Goal: Task Accomplishment & Management: Manage account settings

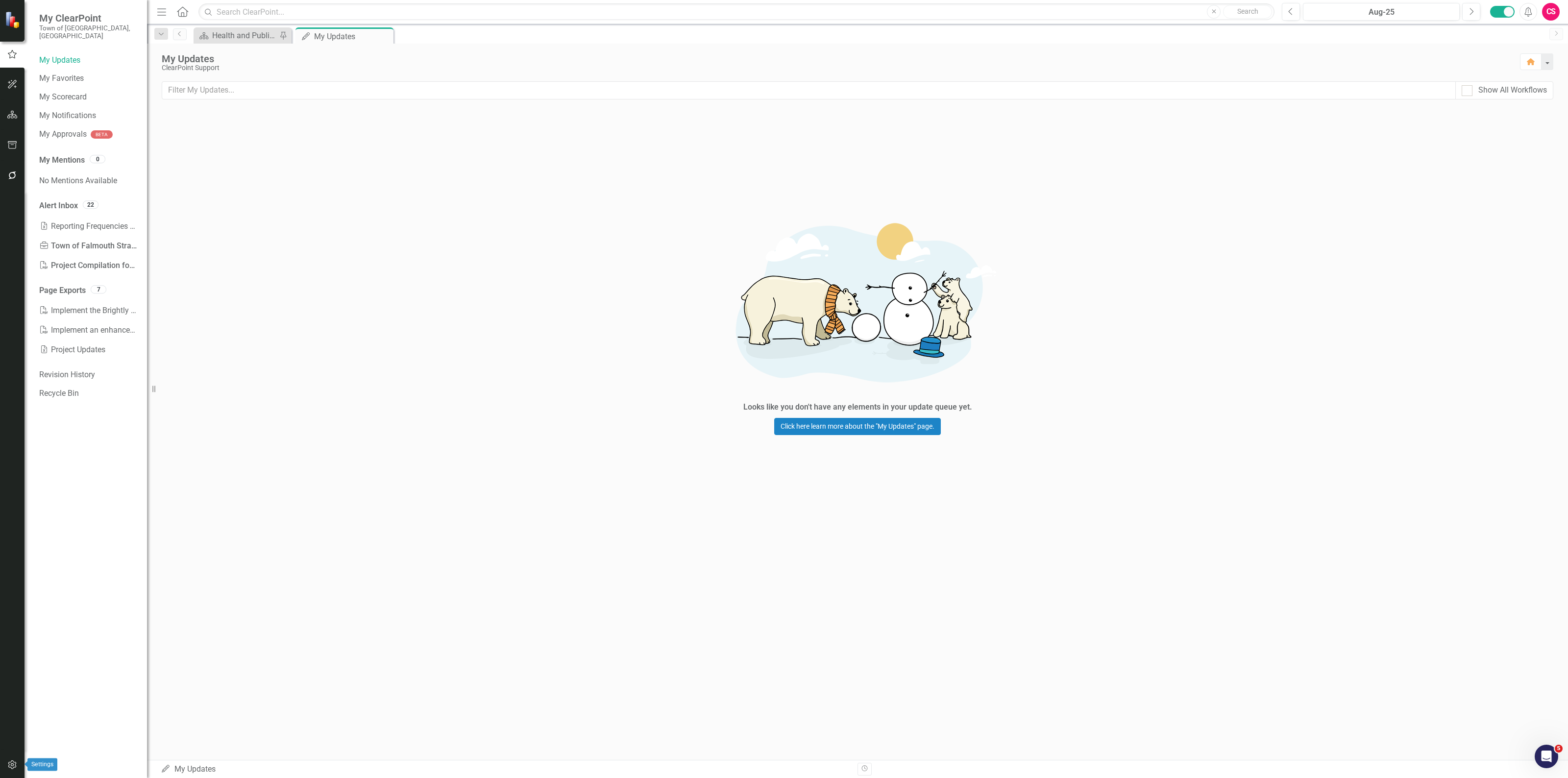
click at [16, 763] on icon "button" at bounding box center [12, 765] width 9 height 9
click at [89, 150] on link "Reporting Frequencies" at bounding box center [88, 155] width 98 height 12
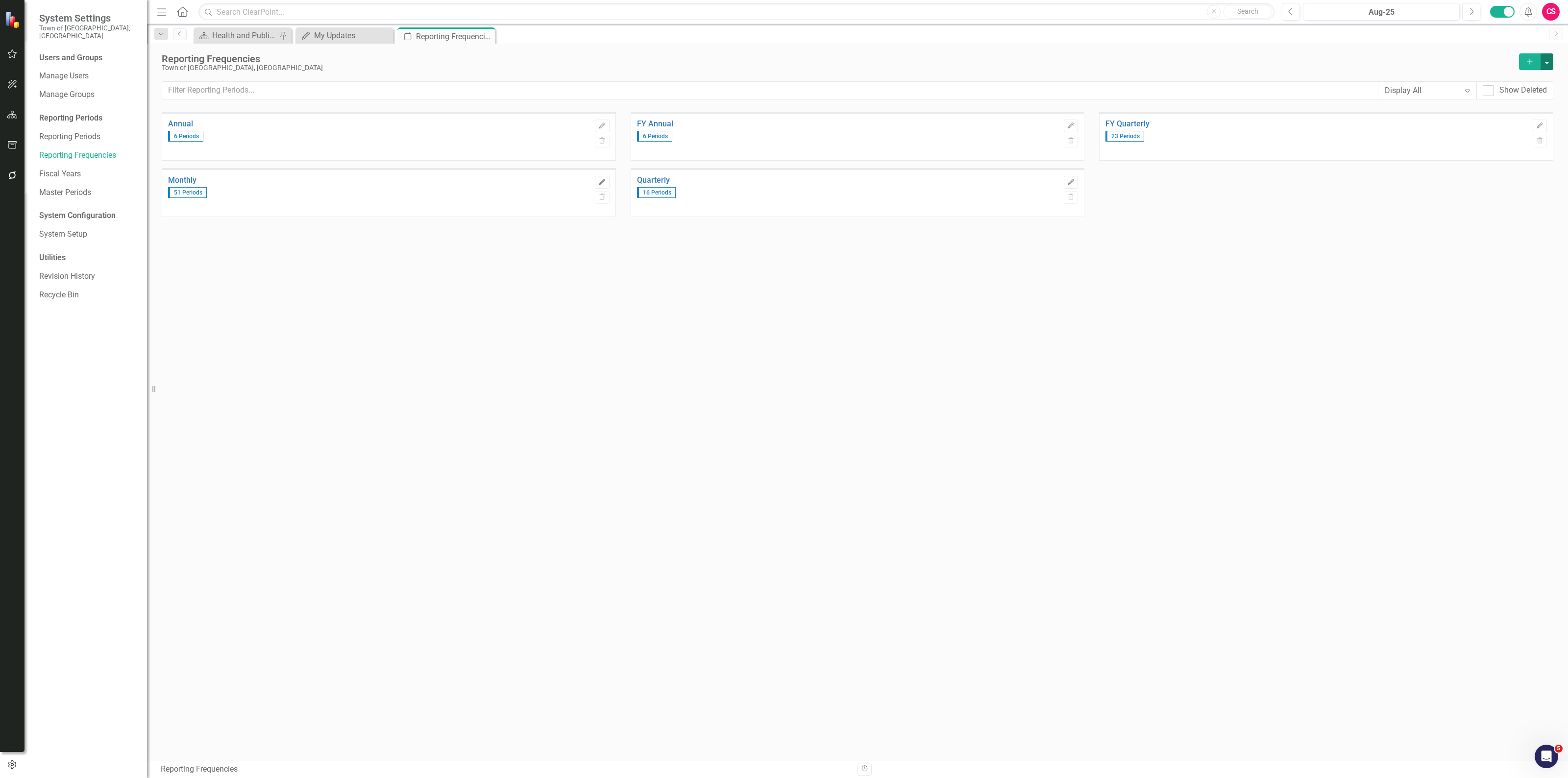
click at [1547, 67] on button "button" at bounding box center [1547, 61] width 13 height 16
click at [1533, 93] on link "Excel File Period Report" at bounding box center [1497, 99] width 110 height 18
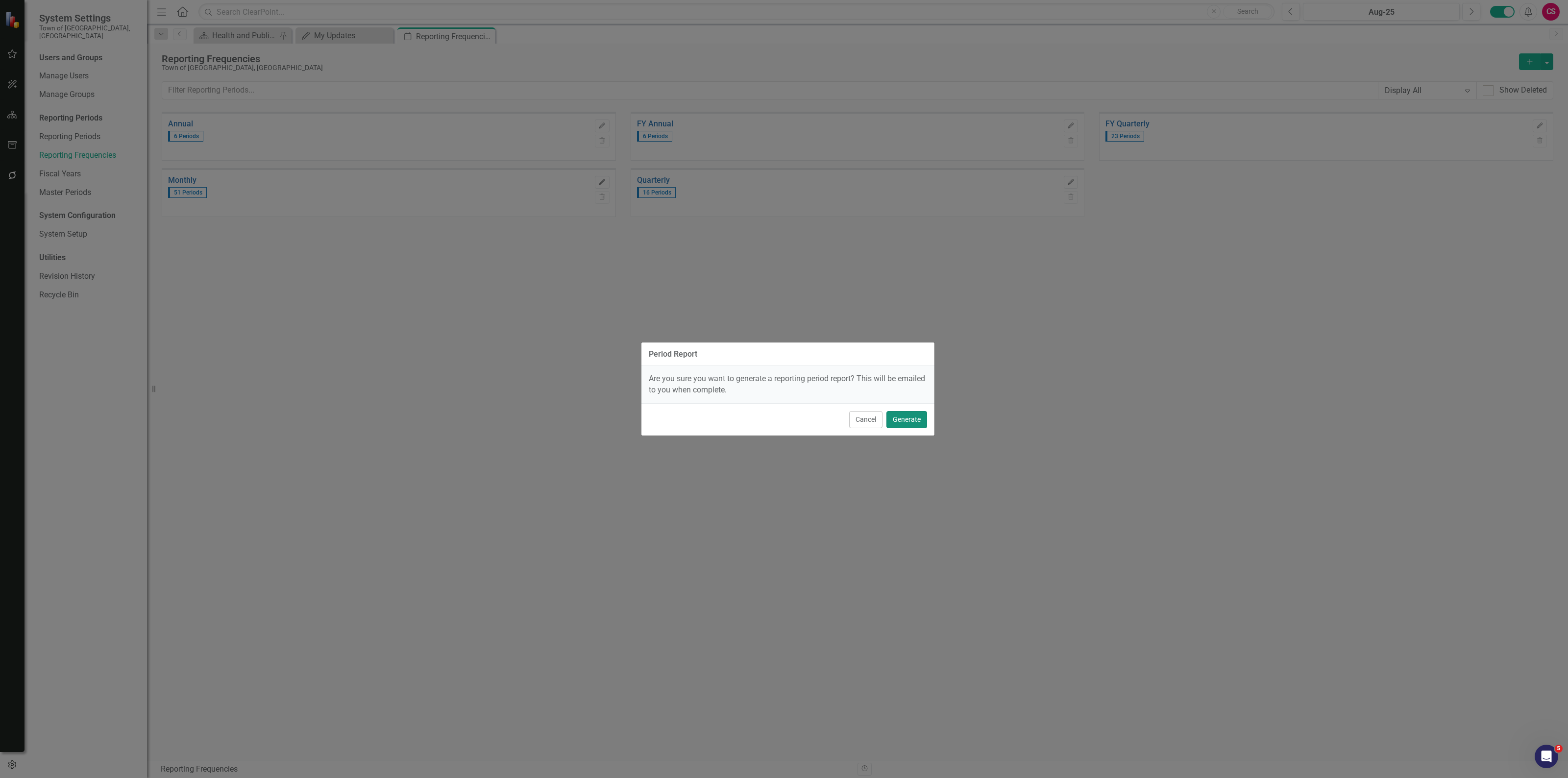
click at [913, 422] on button "Generate" at bounding box center [906, 419] width 41 height 17
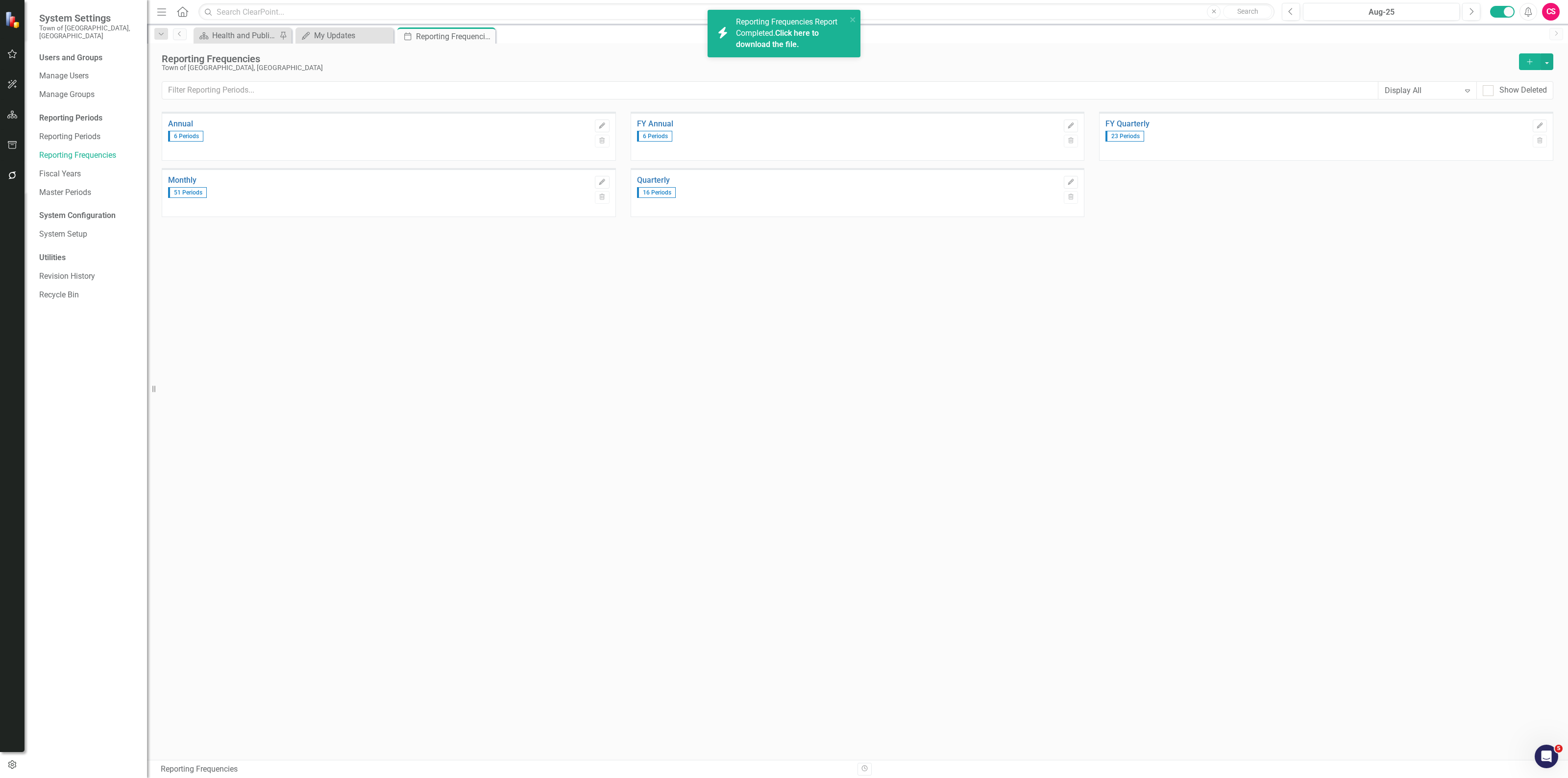
click at [780, 43] on link "Click here to download the file." at bounding box center [777, 39] width 83 height 21
click at [483, 38] on icon "Close" at bounding box center [486, 36] width 10 height 8
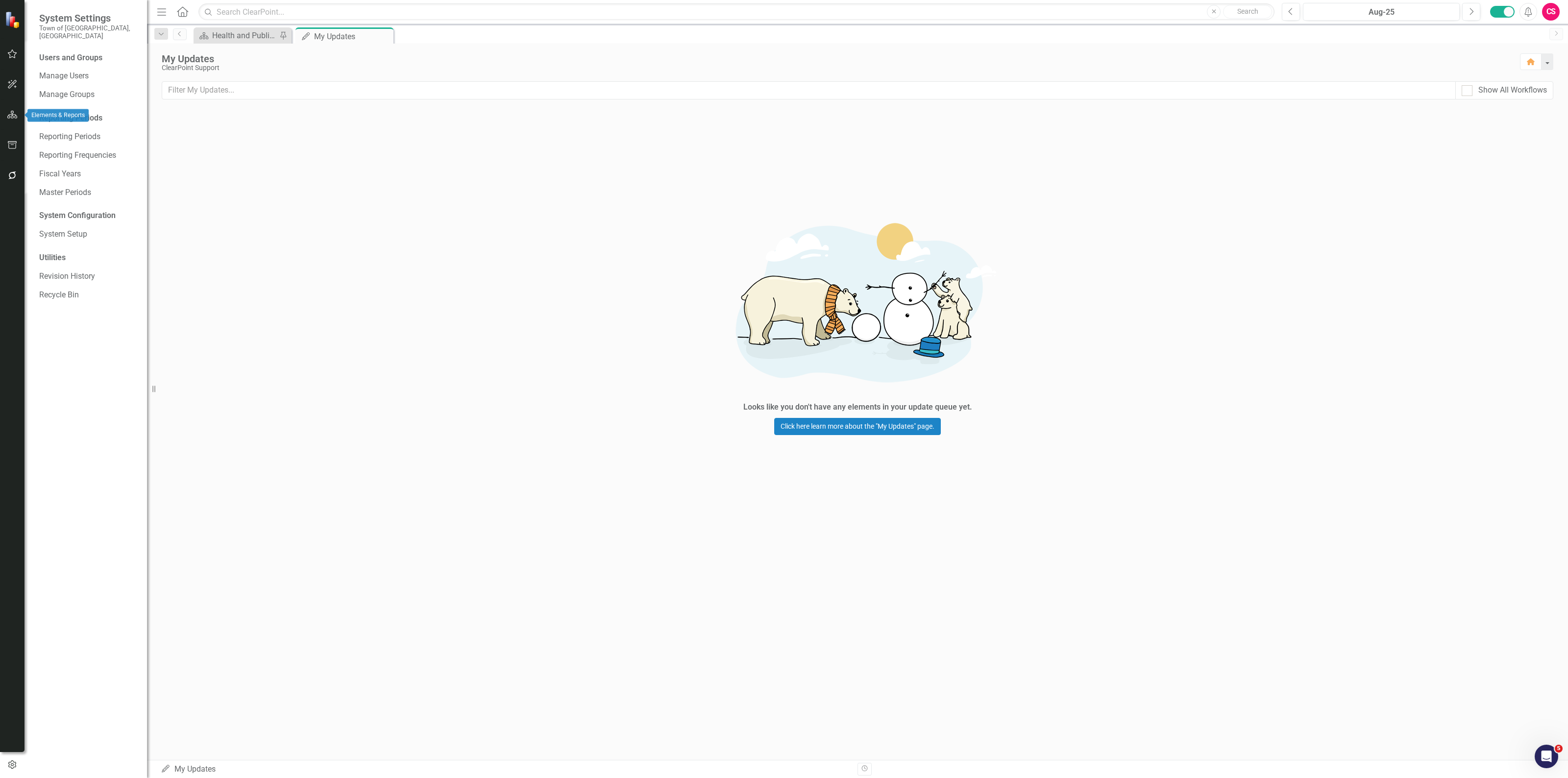
click at [13, 111] on icon "button" at bounding box center [12, 114] width 10 height 8
click at [17, 765] on icon "button" at bounding box center [12, 765] width 10 height 8
click at [89, 150] on link "Reporting Frequencies" at bounding box center [88, 155] width 98 height 12
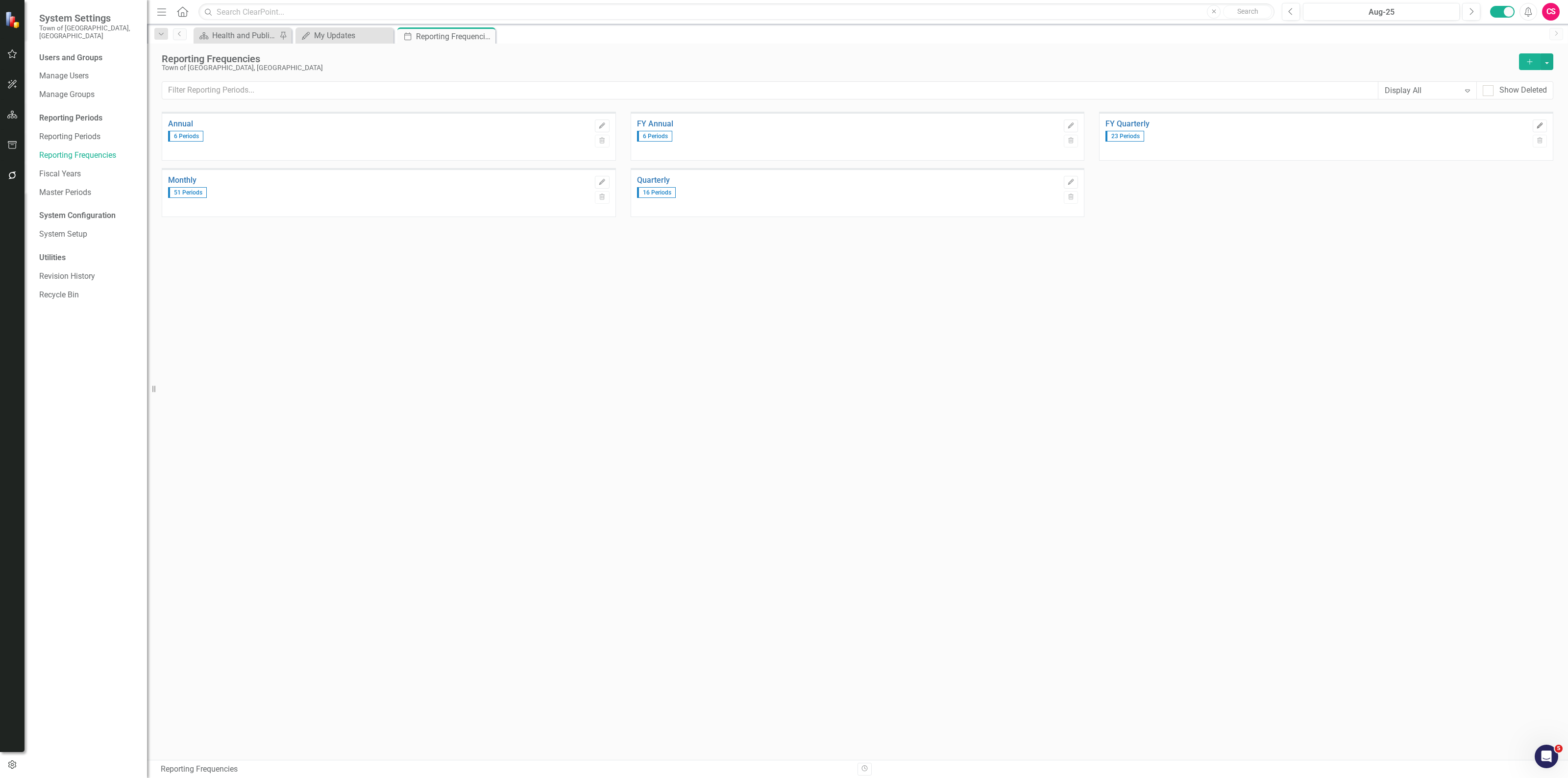
click at [1536, 122] on button "Edit" at bounding box center [1539, 125] width 14 height 13
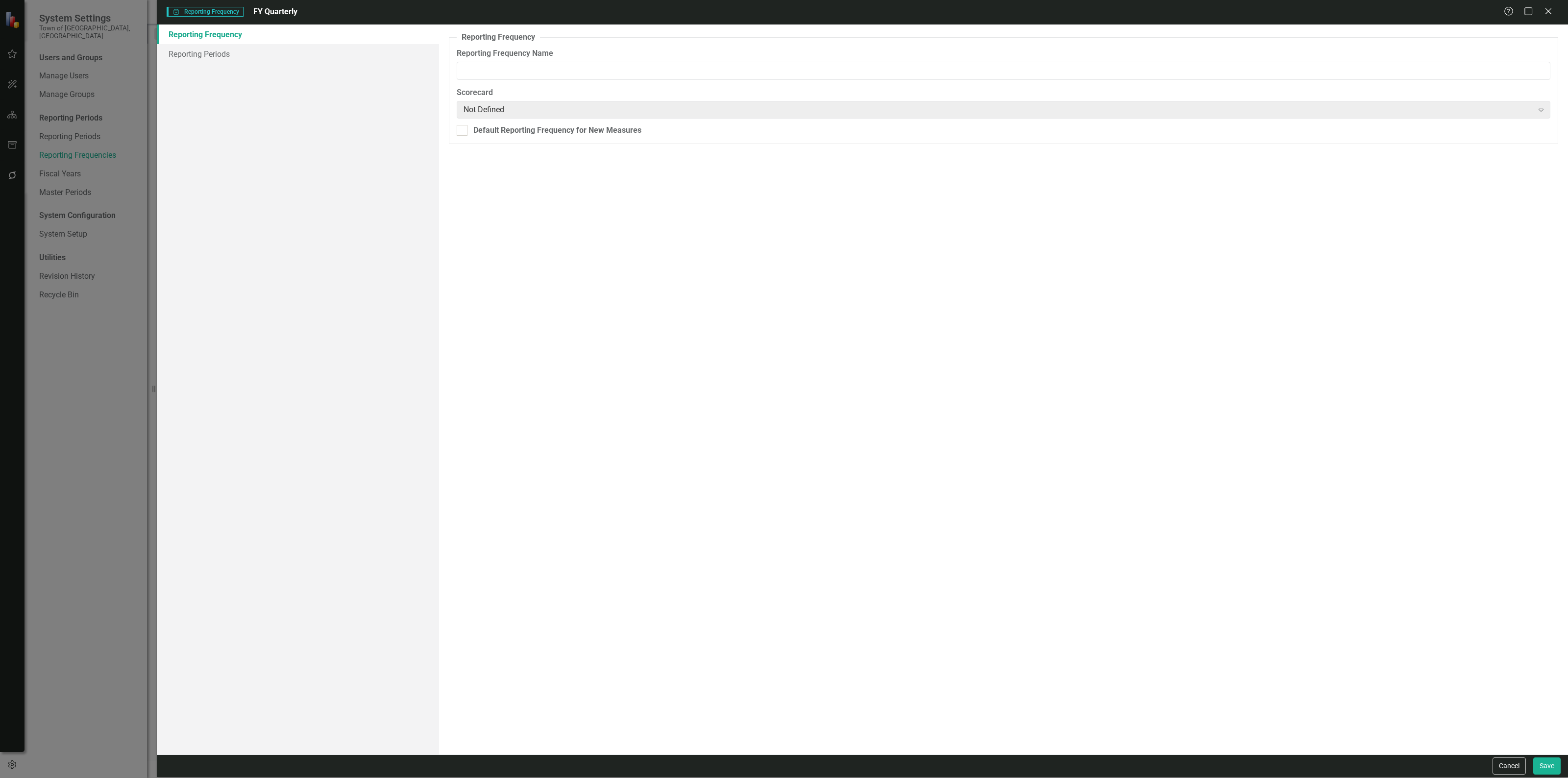
type input "FY Quarterly"
click at [406, 64] on link "Reporting Periods" at bounding box center [298, 54] width 282 height 19
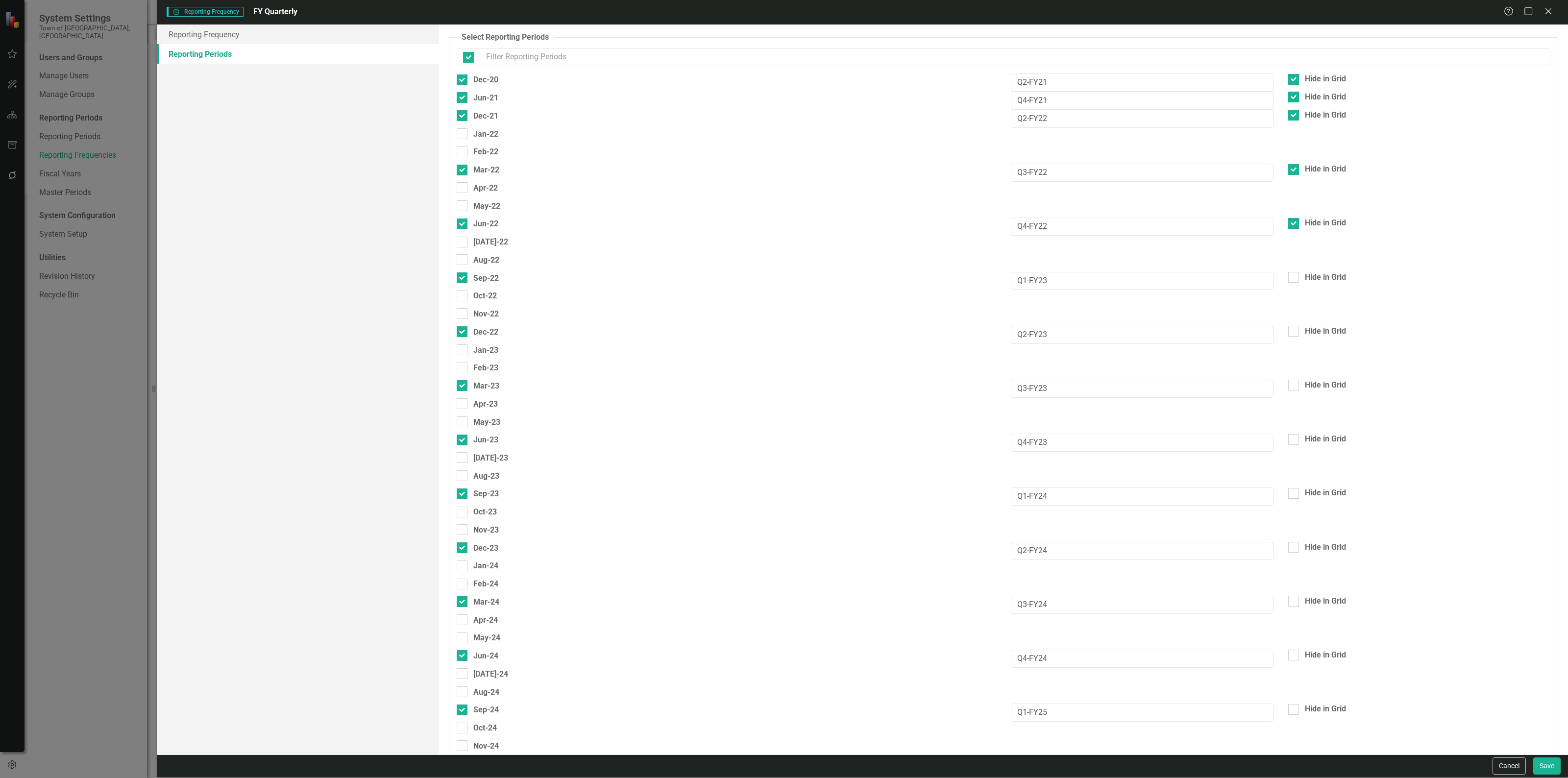
checkbox input "false"
click at [1519, 758] on button "Cancel" at bounding box center [1509, 766] width 33 height 17
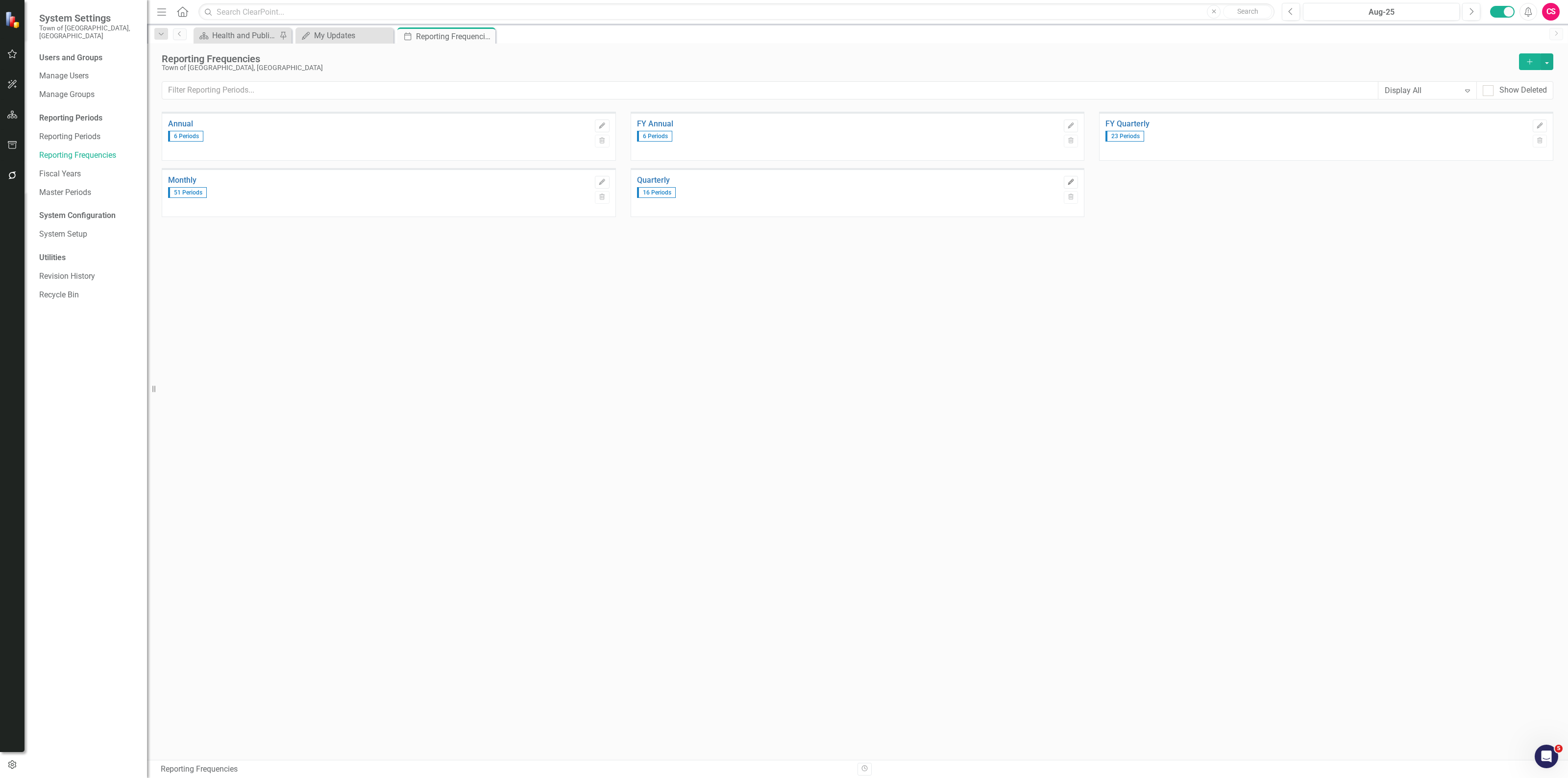
click at [1072, 189] on button "Edit" at bounding box center [1071, 182] width 14 height 13
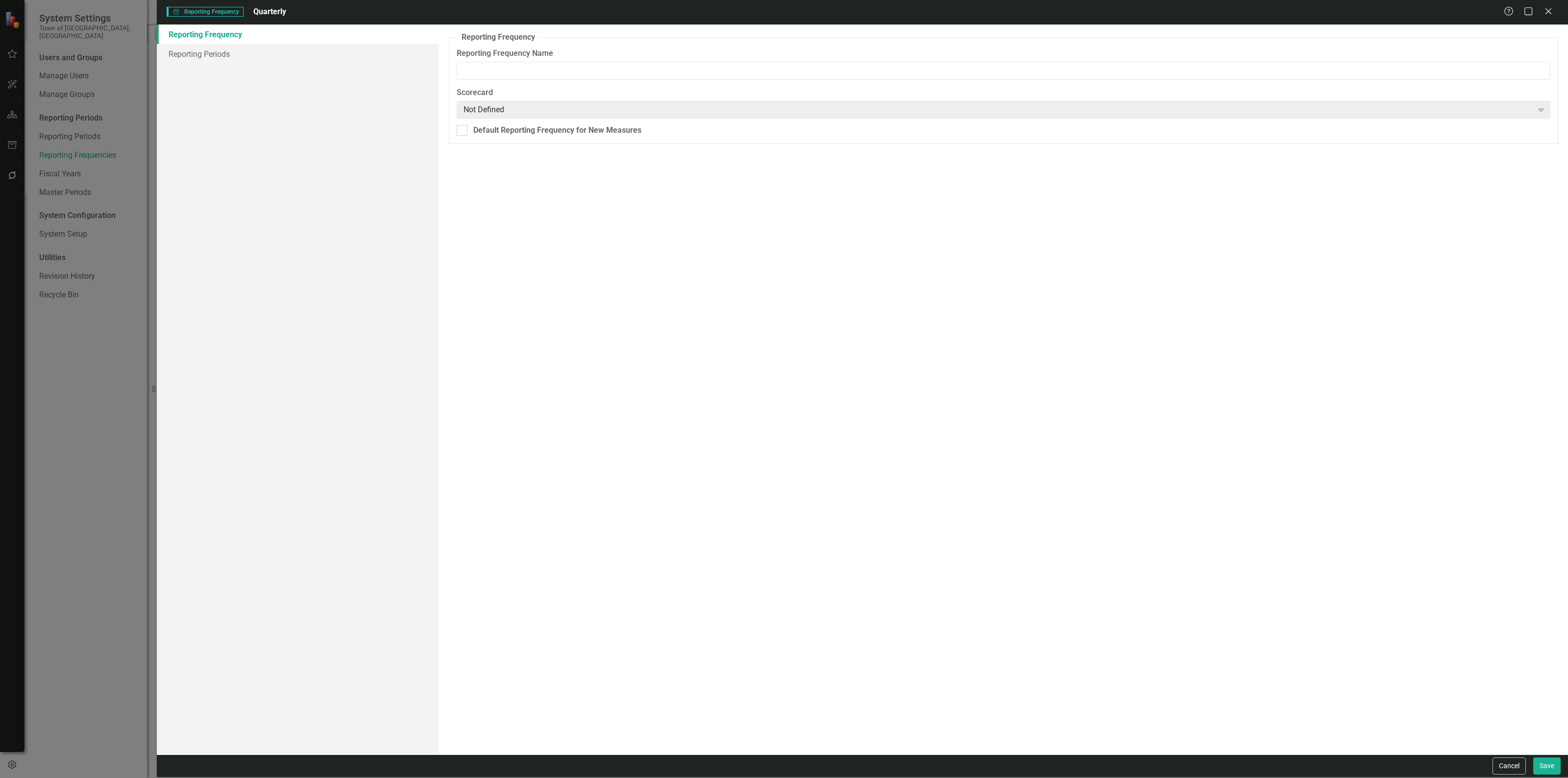
type input "Quarterly"
click at [302, 52] on link "Reporting Periods" at bounding box center [298, 54] width 282 height 19
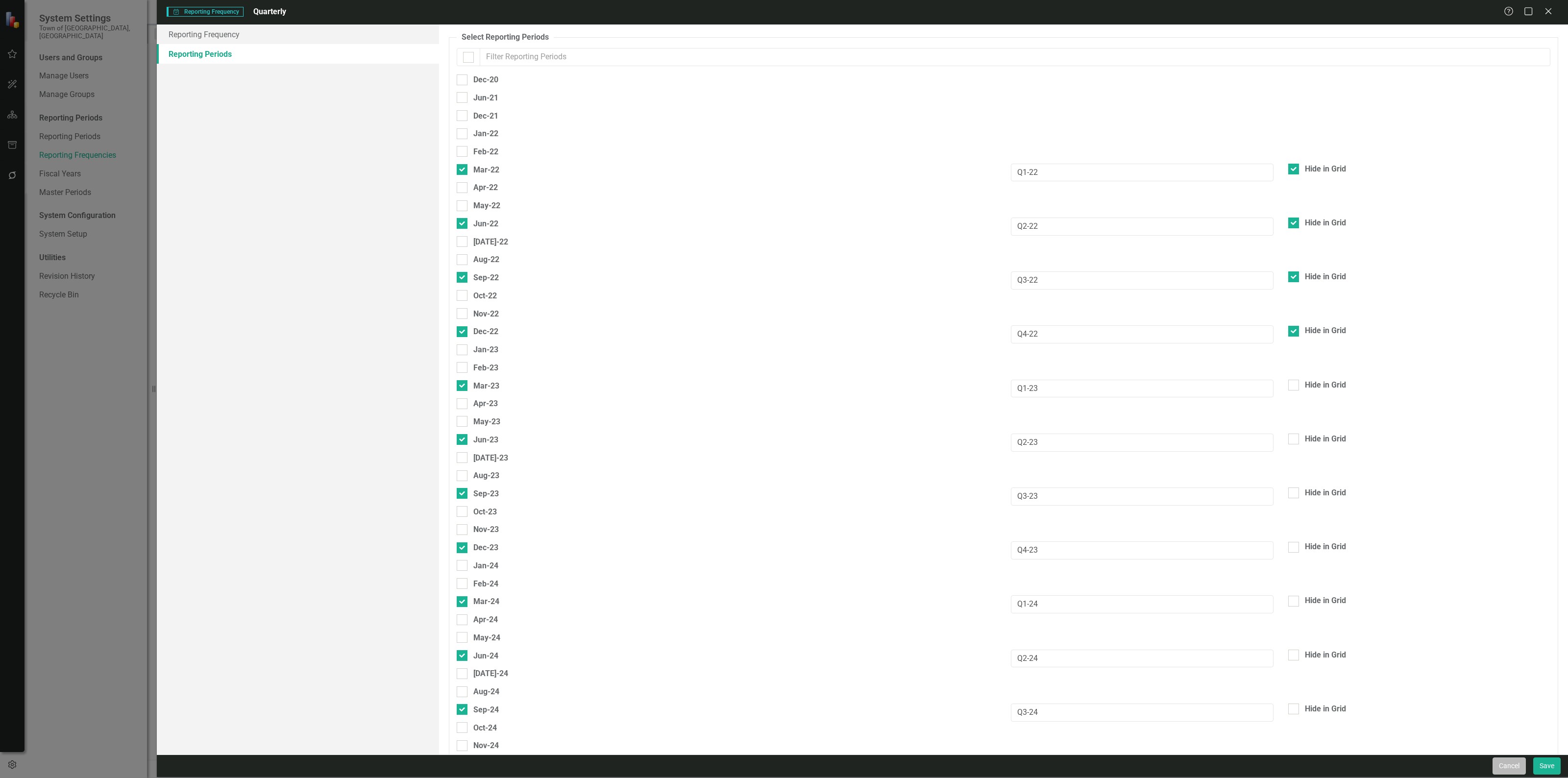
click at [1501, 763] on button "Cancel" at bounding box center [1509, 766] width 33 height 17
